Goal: Information Seeking & Learning: Understand process/instructions

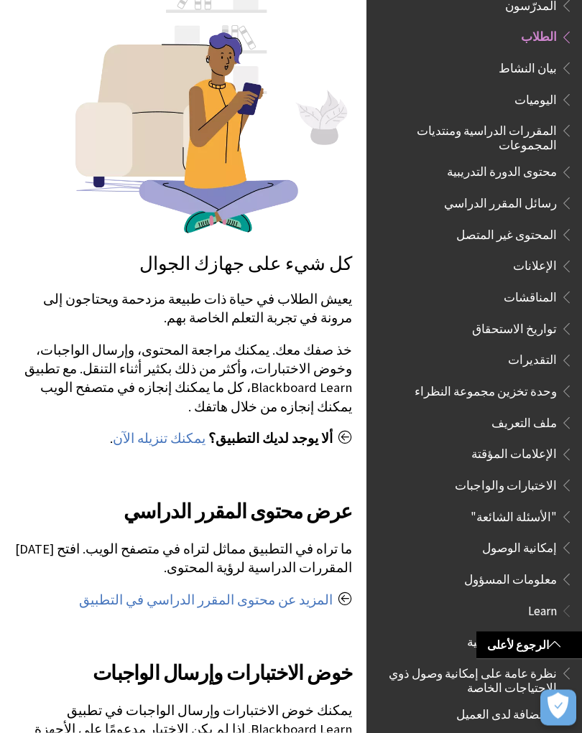
scroll to position [357, 0]
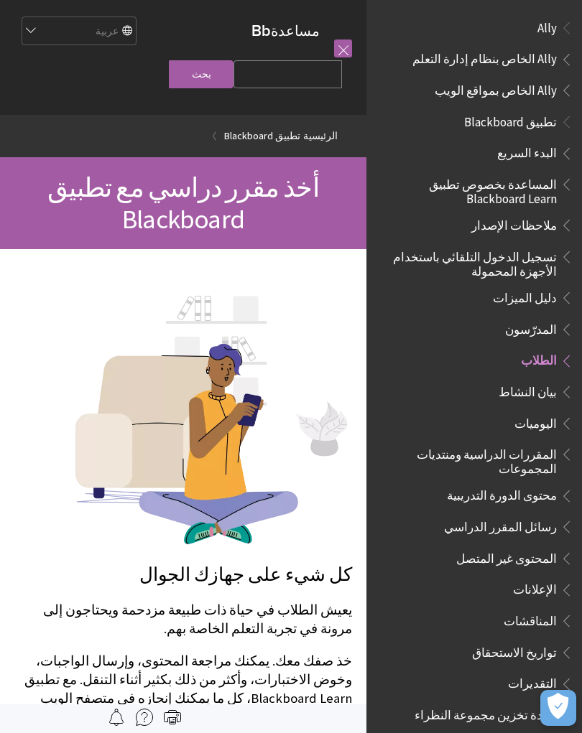
scroll to position [323, 0]
